Goal: Transaction & Acquisition: Download file/media

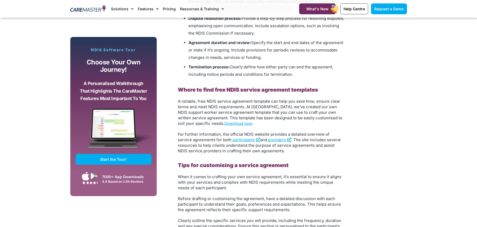
scroll to position [695, 0]
click at [224, 123] on link "Download now" at bounding box center [237, 123] width 27 height 5
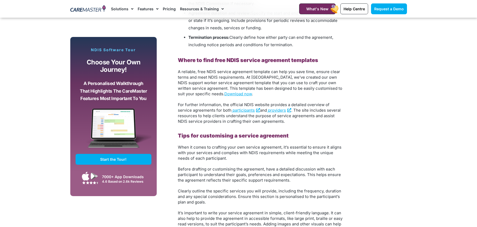
scroll to position [725, 0]
click at [268, 110] on span "providers" at bounding box center [277, 110] width 18 height 5
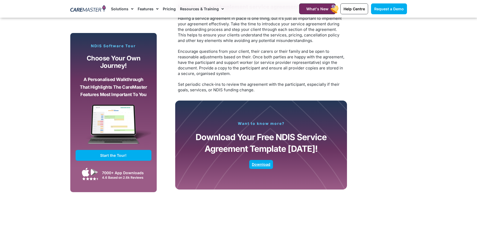
scroll to position [978, 0]
click at [265, 164] on span "Download" at bounding box center [261, 164] width 18 height 3
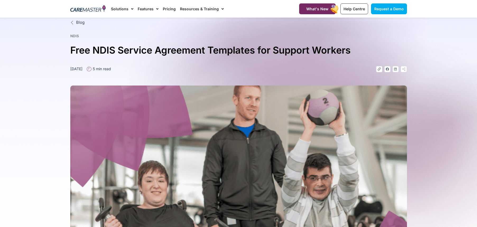
scroll to position [0, 0]
